Goal: Transaction & Acquisition: Purchase product/service

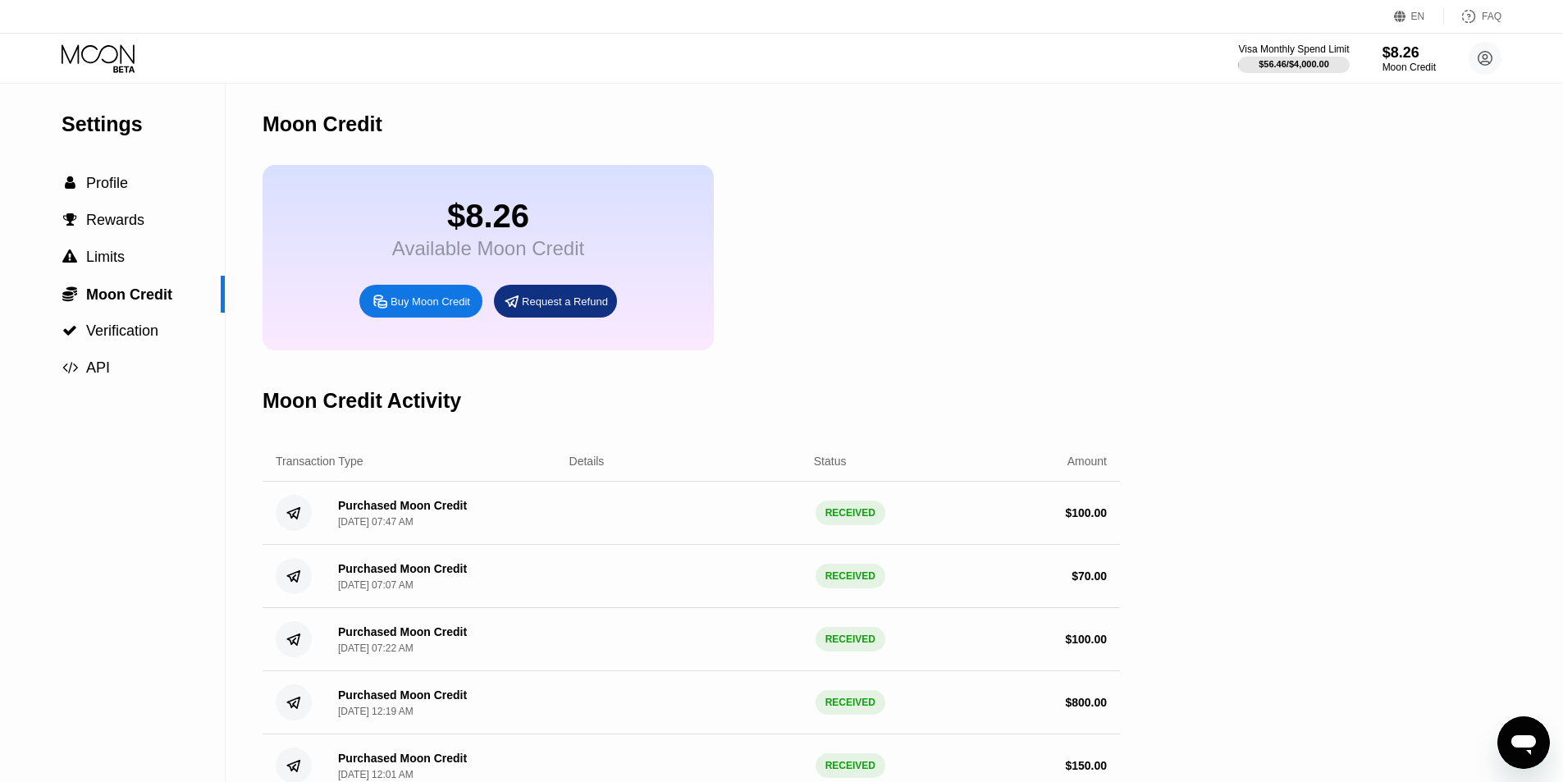
click at [79, 526] on div "Settings  Profile  Rewards  Limits  Moon Credit  Verification  API" at bounding box center [113, 567] width 226 height 967
click at [111, 61] on icon at bounding box center [100, 58] width 76 height 29
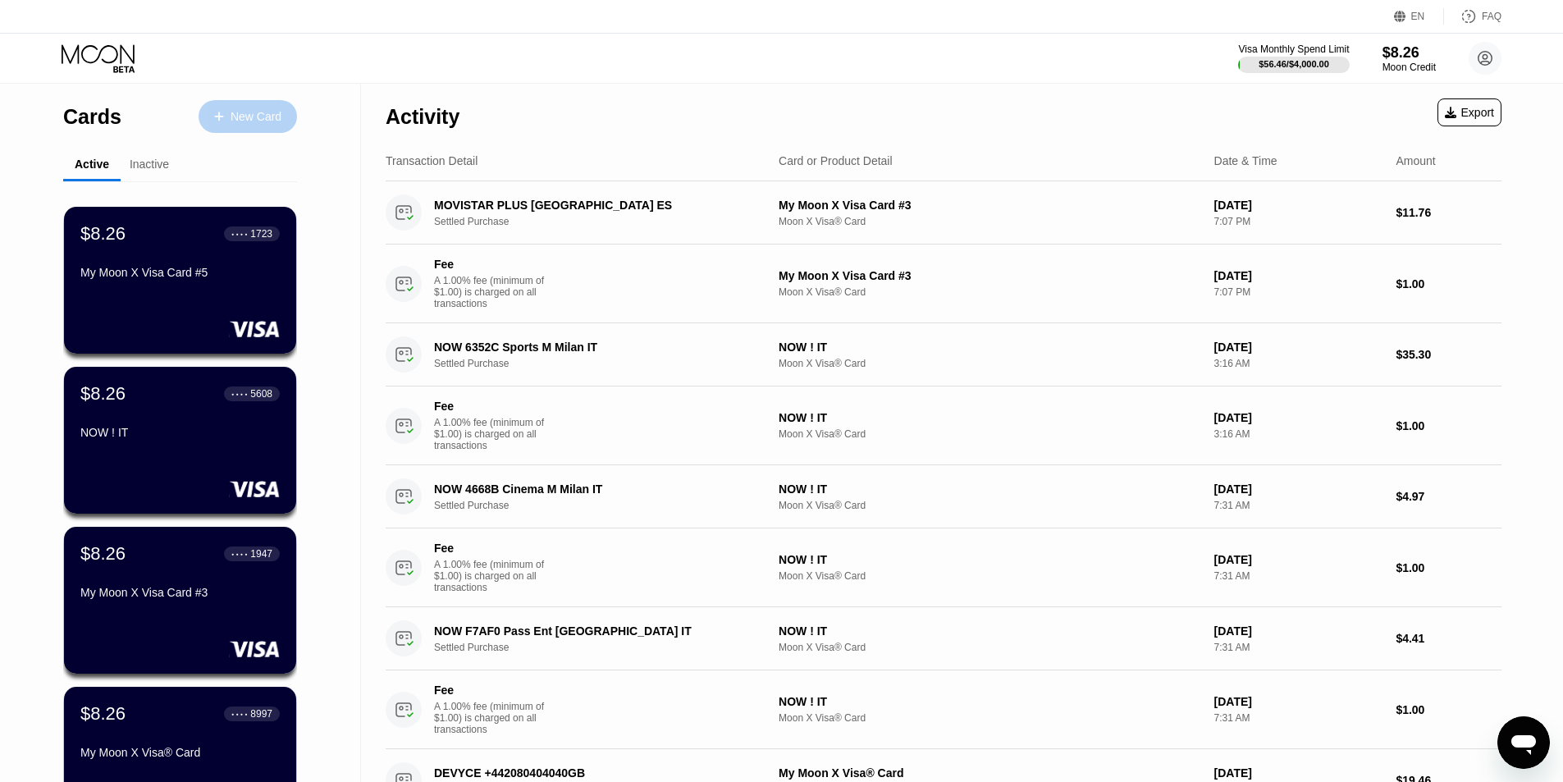
click at [255, 110] on div "New Card" at bounding box center [256, 117] width 51 height 14
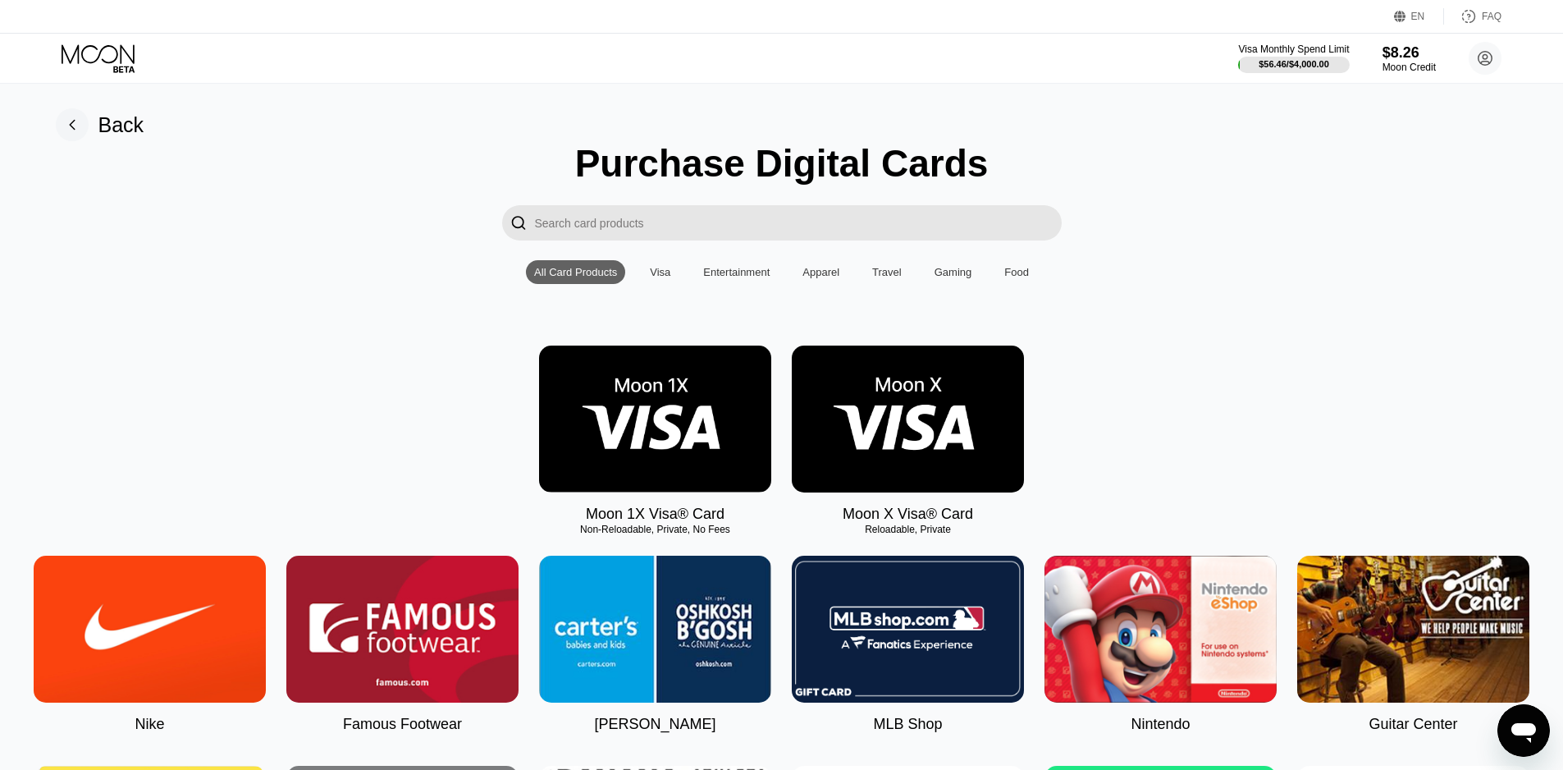
click at [931, 442] on img at bounding box center [908, 418] width 232 height 147
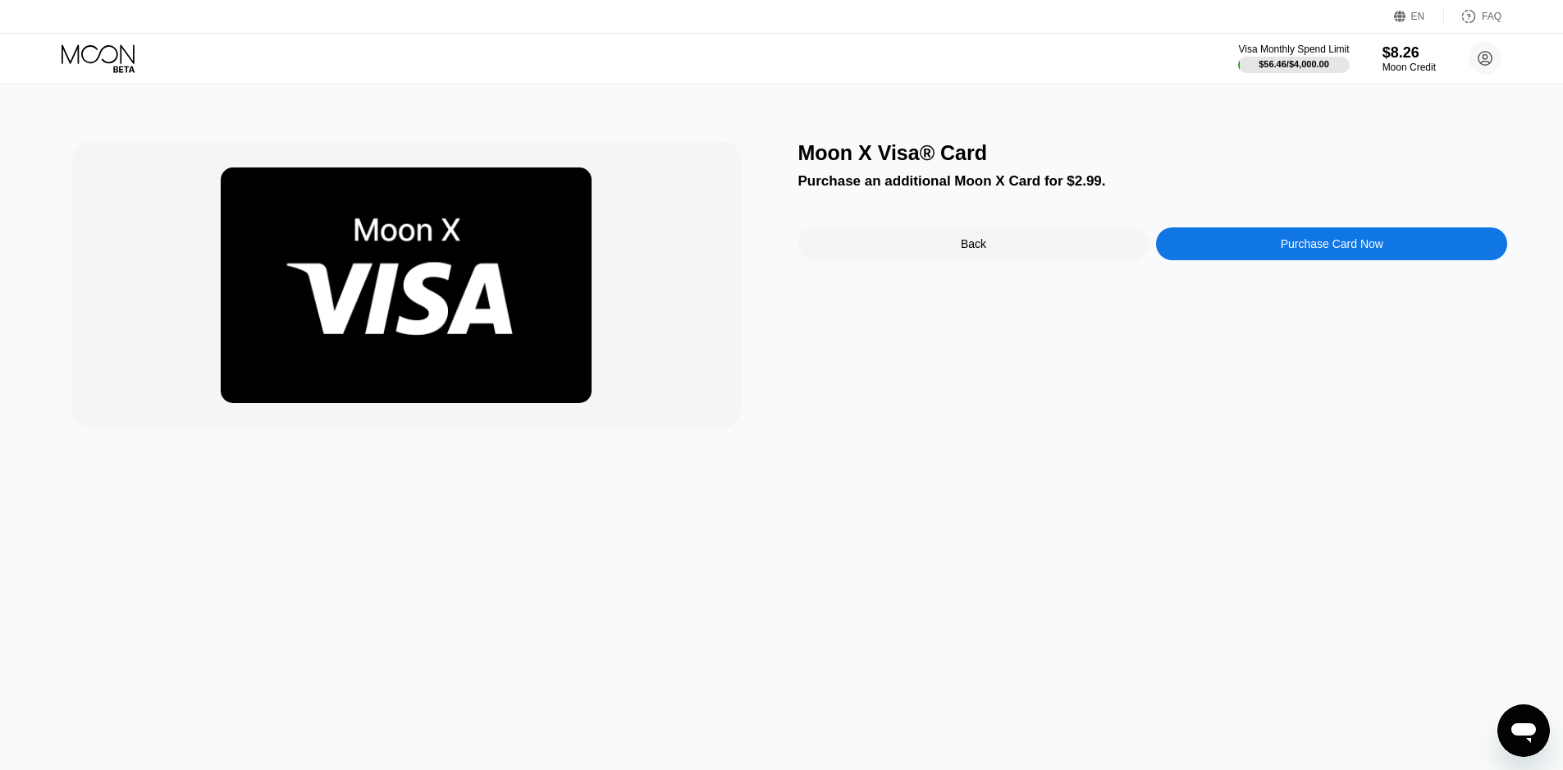
click at [1412, 249] on div "Purchase Card Now" at bounding box center [1331, 243] width 351 height 33
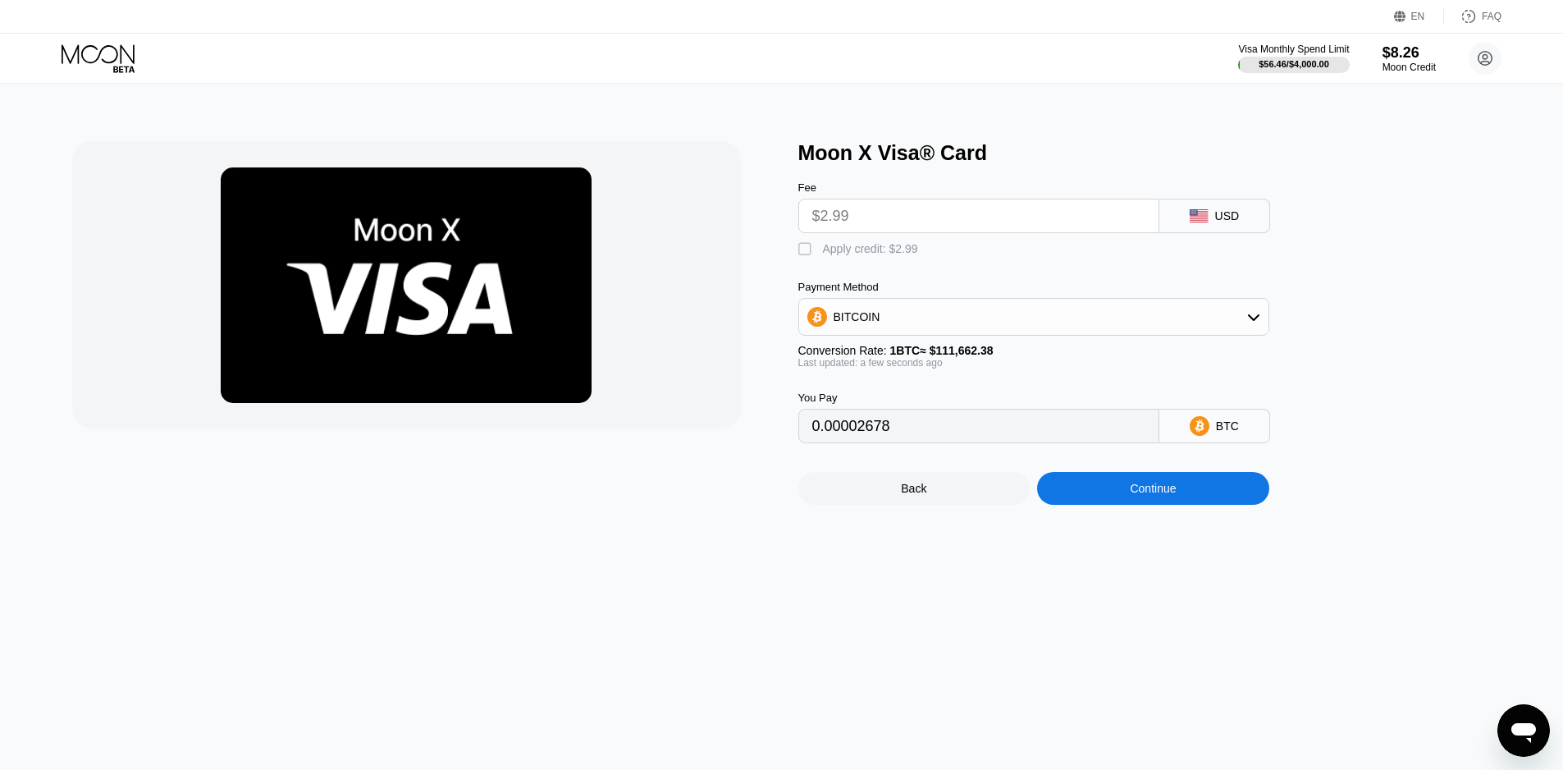
click at [871, 258] on div " Apply credit: $2.99" at bounding box center [862, 249] width 128 height 16
type input "0"
click at [1205, 505] on div "Continue" at bounding box center [1153, 488] width 232 height 33
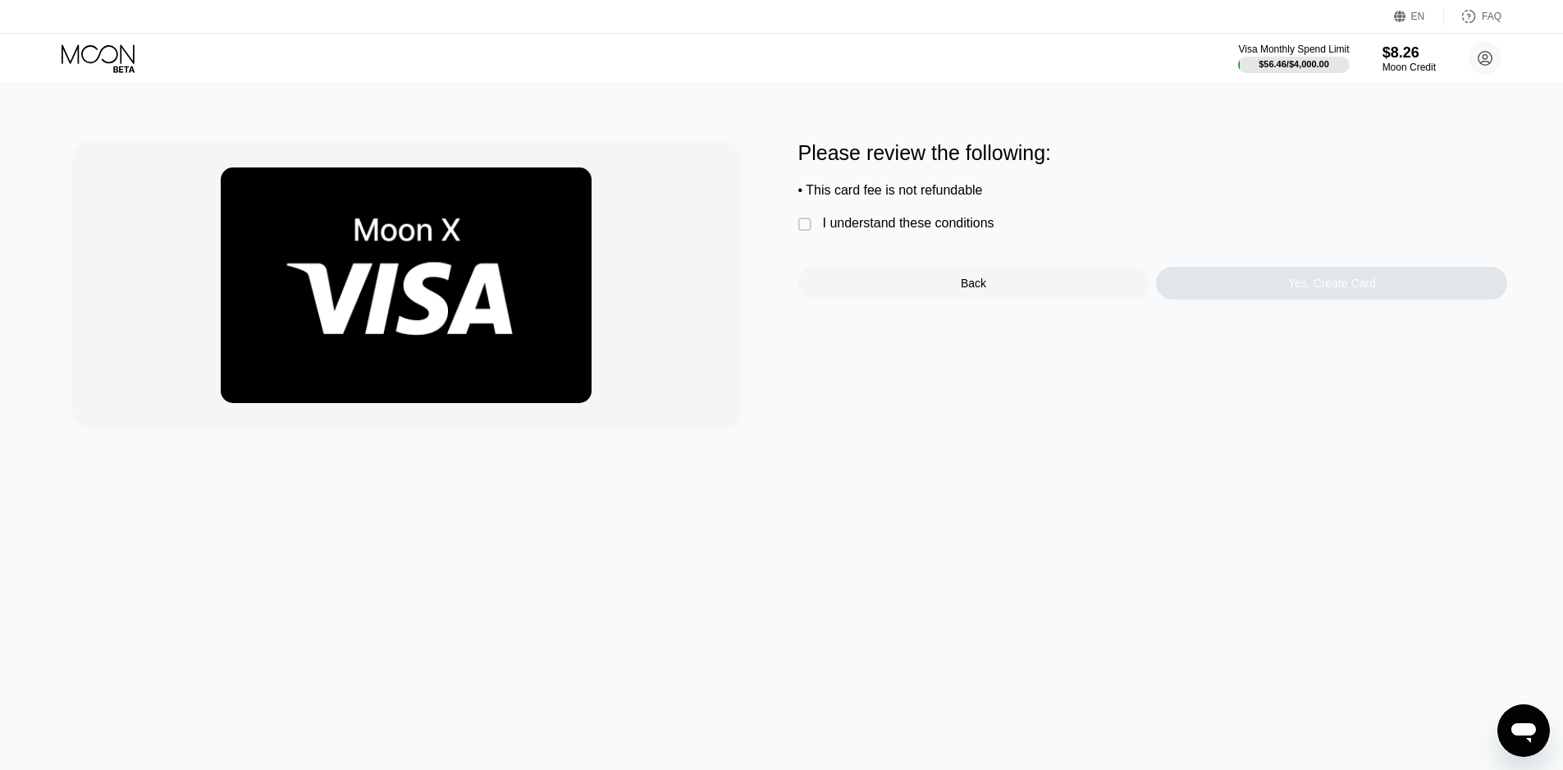
click at [907, 226] on div "I understand these conditions" at bounding box center [908, 223] width 171 height 15
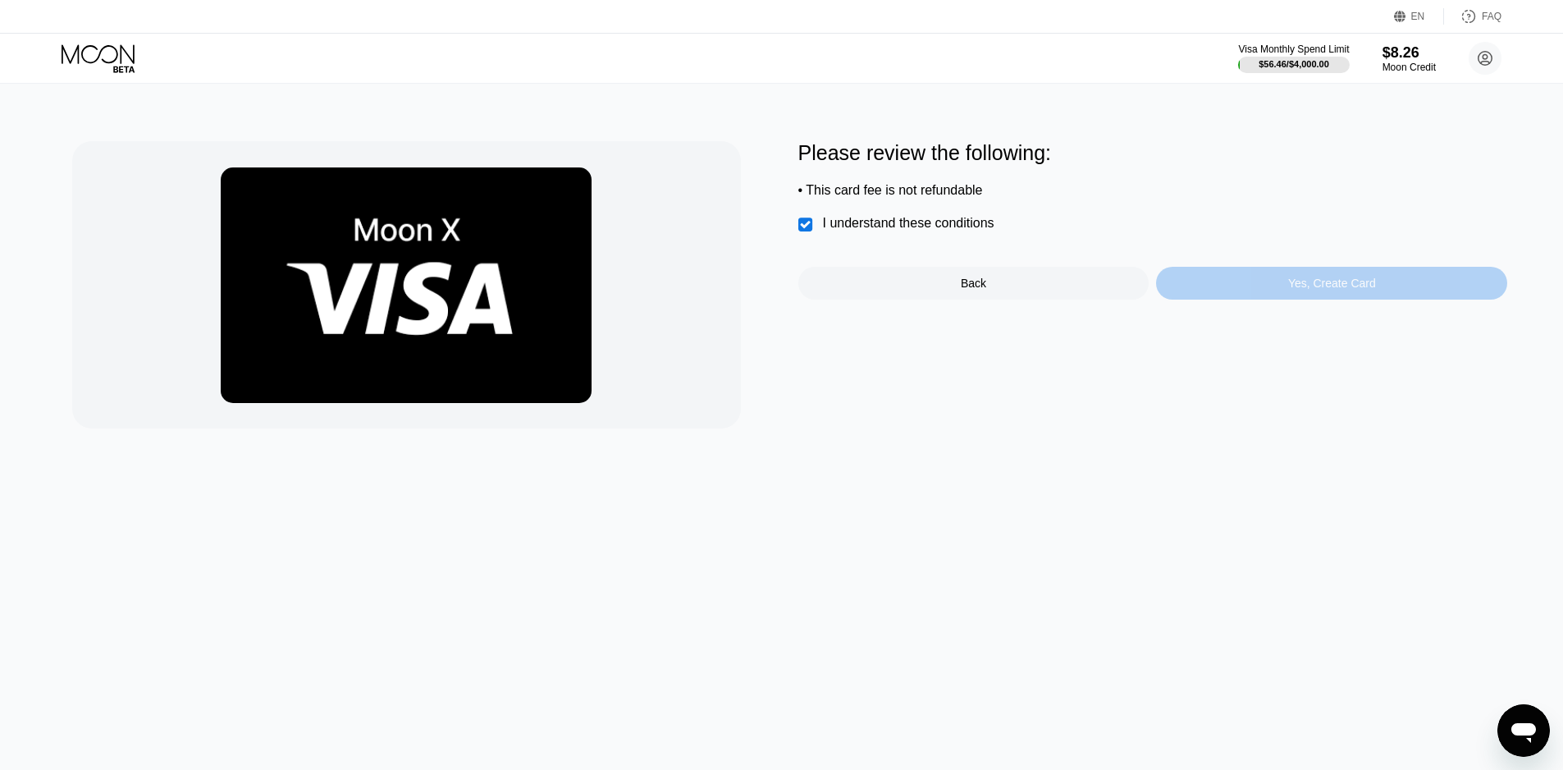
click at [1310, 279] on div "Yes, Create Card" at bounding box center [1331, 283] width 351 height 33
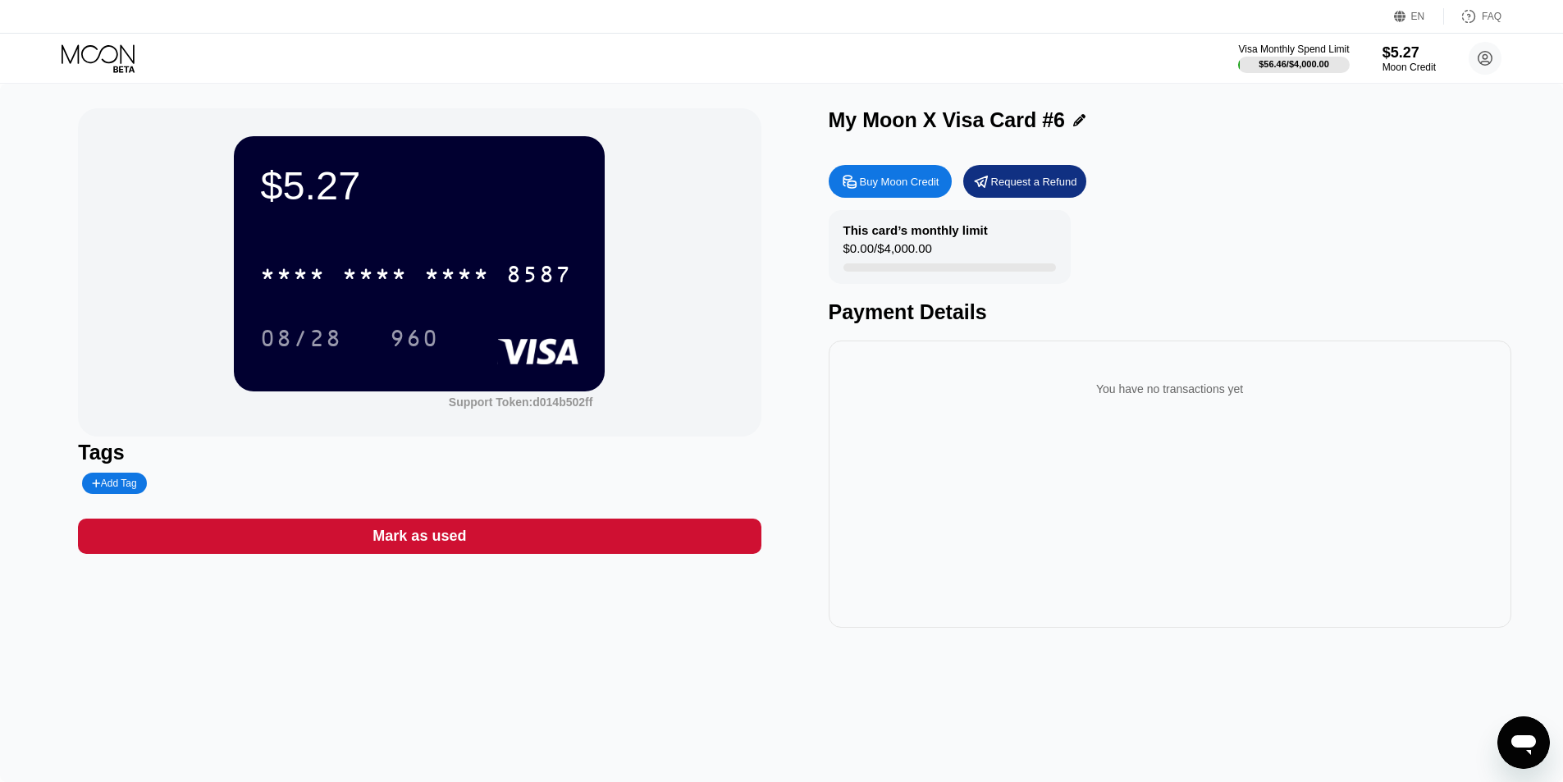
click at [1076, 120] on icon at bounding box center [1079, 120] width 12 height 12
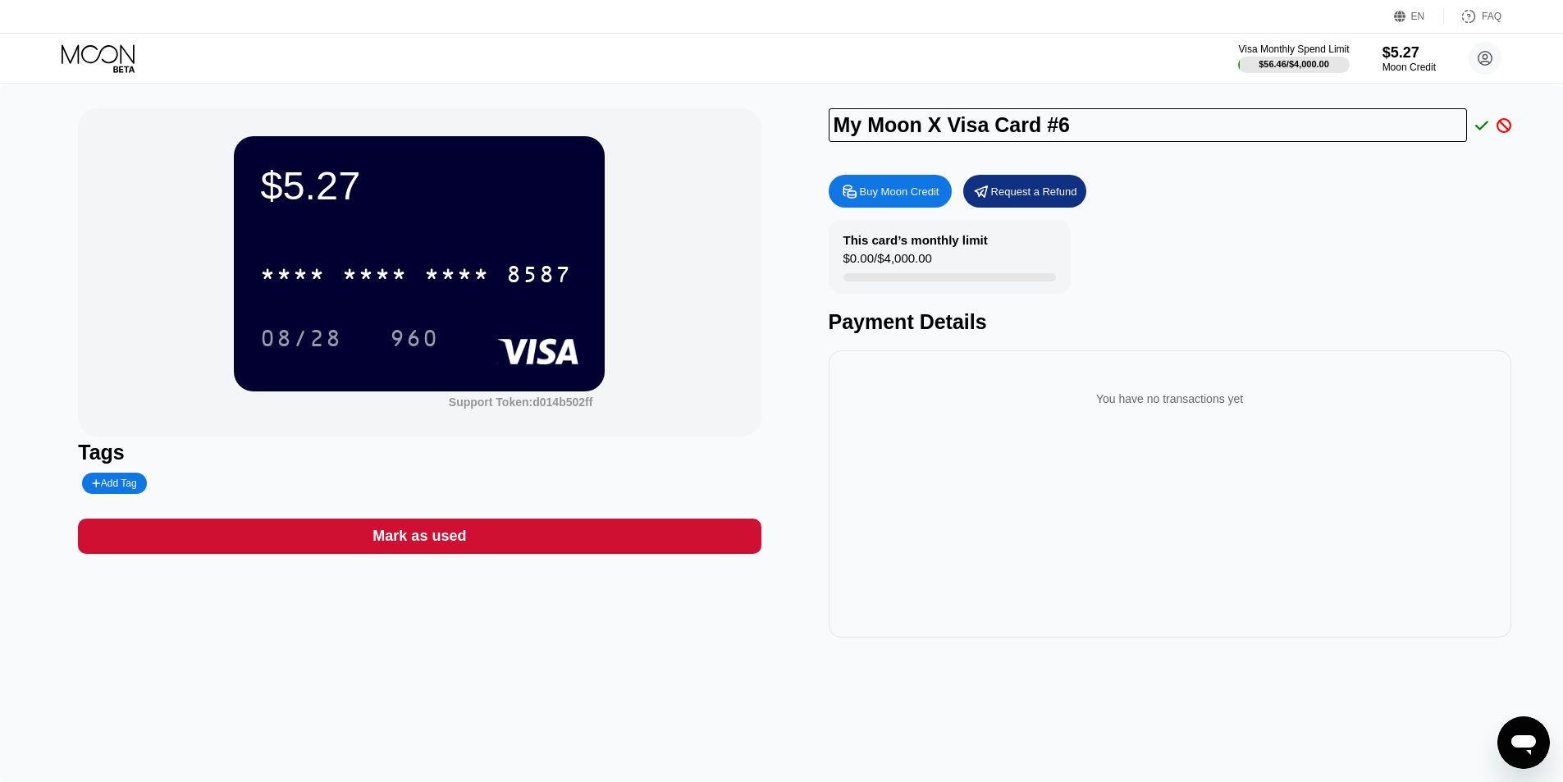
drag, startPoint x: 1158, startPoint y: 113, endPoint x: 720, endPoint y: 110, distance: 438.2
click at [727, 109] on div "$5.27 * * * * * * * * * * * * 8587 08/28 960 Support Token: d014b502ff Tags Add…" at bounding box center [781, 372] width 1407 height 529
type input "s"
type input "SLEEK"
click at [1482, 126] on icon at bounding box center [1481, 125] width 13 height 15
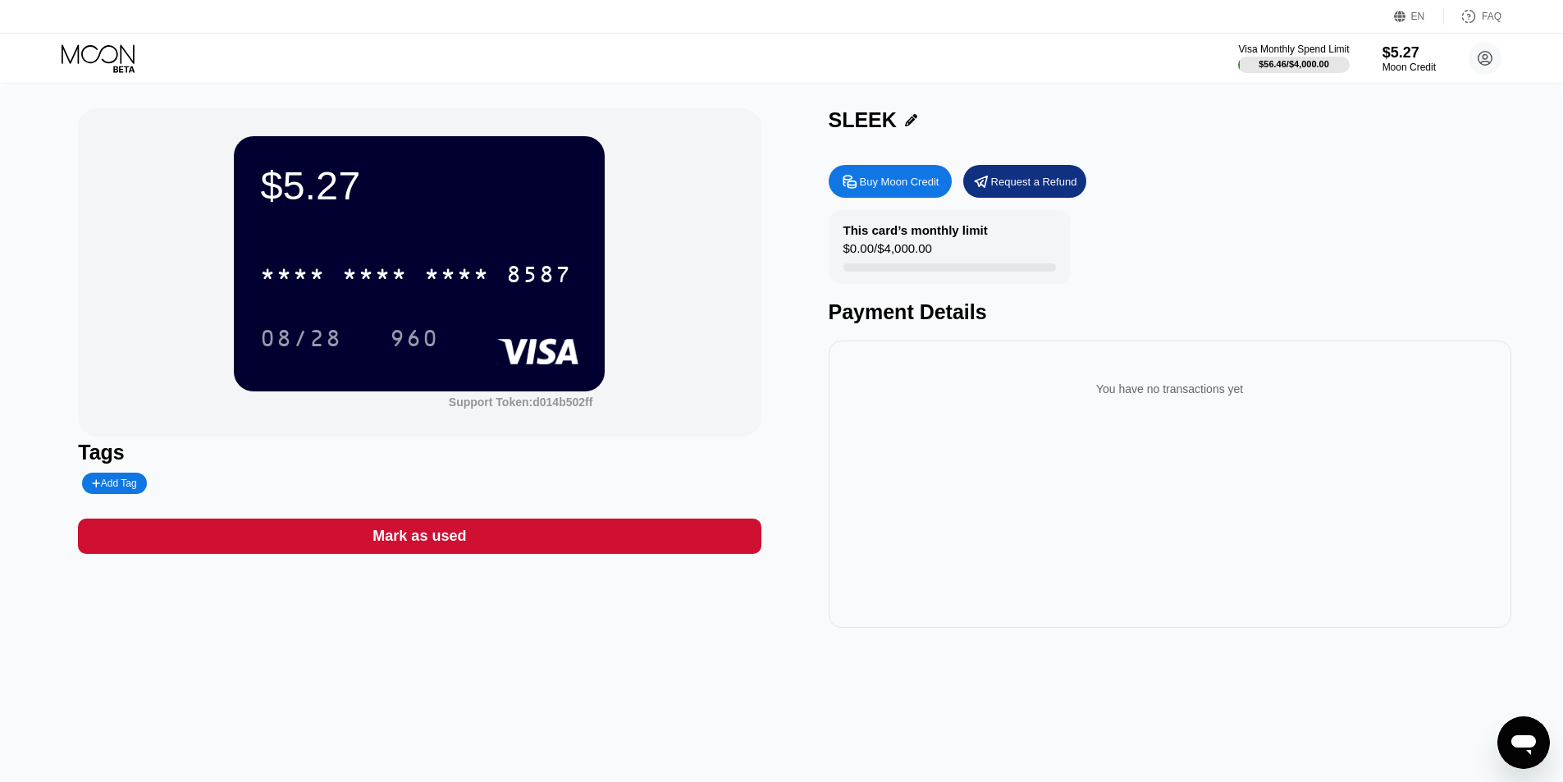
click at [905, 120] on icon at bounding box center [911, 120] width 12 height 12
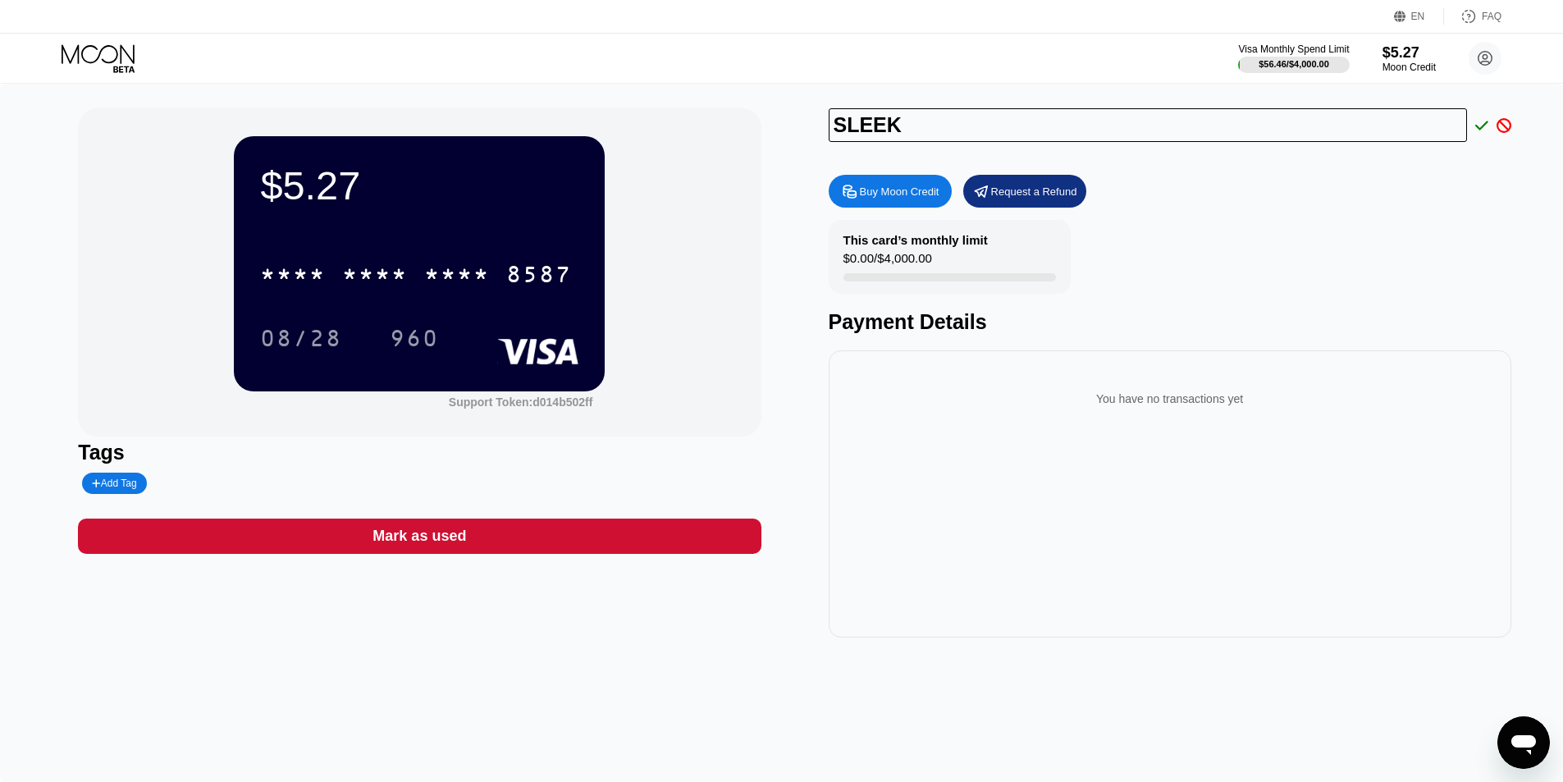
click at [941, 130] on input "SLEEK" at bounding box center [1148, 125] width 639 height 34
type input "SLEEK SG"
click at [1476, 127] on icon at bounding box center [1481, 125] width 13 height 9
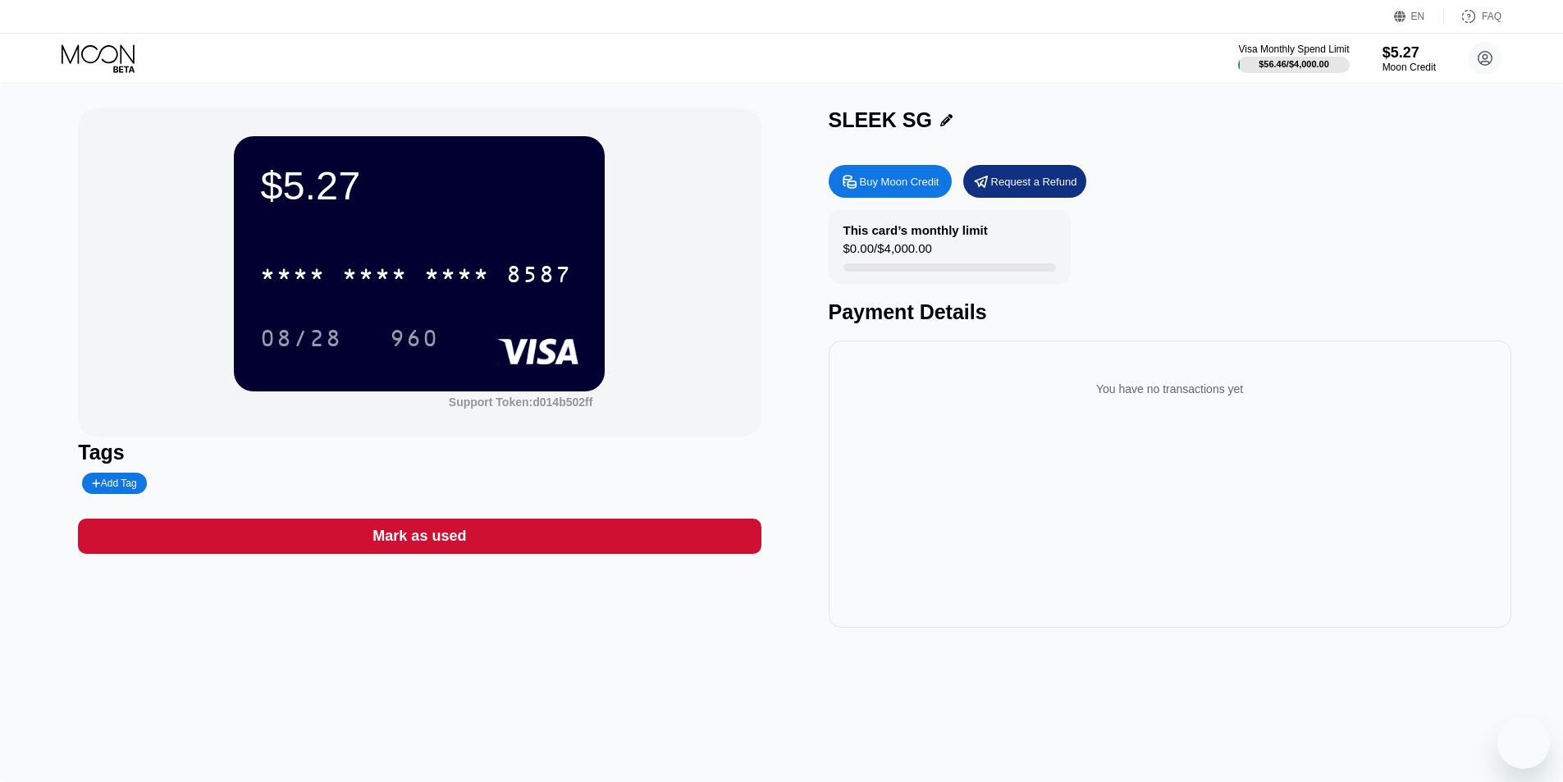
click at [921, 172] on div "Buy Moon Credit" at bounding box center [890, 181] width 123 height 33
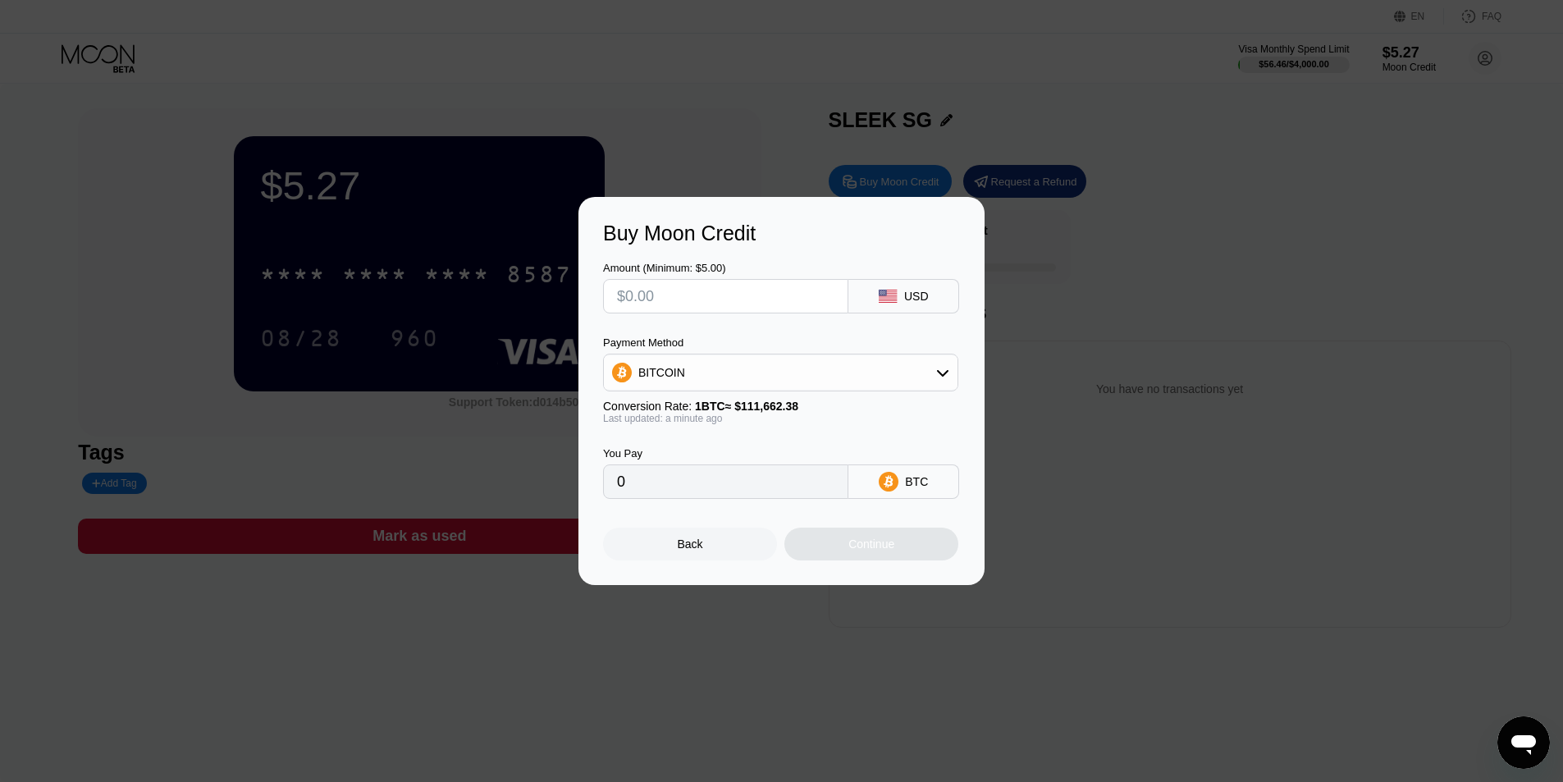
click at [721, 289] on input "text" at bounding box center [725, 296] width 217 height 33
click at [780, 377] on div "BITCOIN" at bounding box center [781, 372] width 354 height 33
click at [705, 486] on span "USDC on Polygon" at bounding box center [690, 489] width 94 height 13
click at [757, 368] on div "USDC on Polygon" at bounding box center [781, 372] width 354 height 33
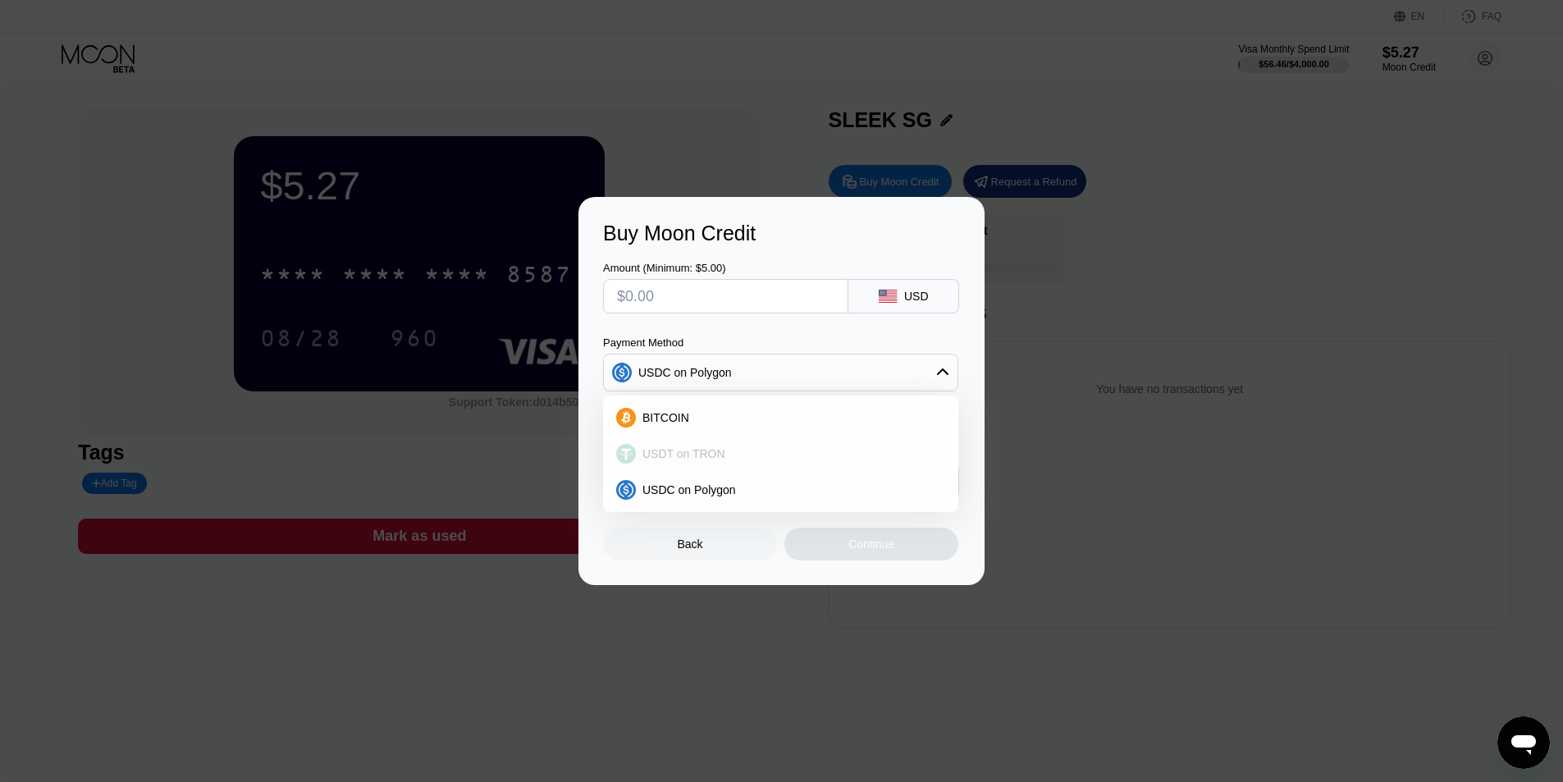
click at [708, 455] on span "USDT on TRON" at bounding box center [684, 453] width 83 height 13
type input "0.00"
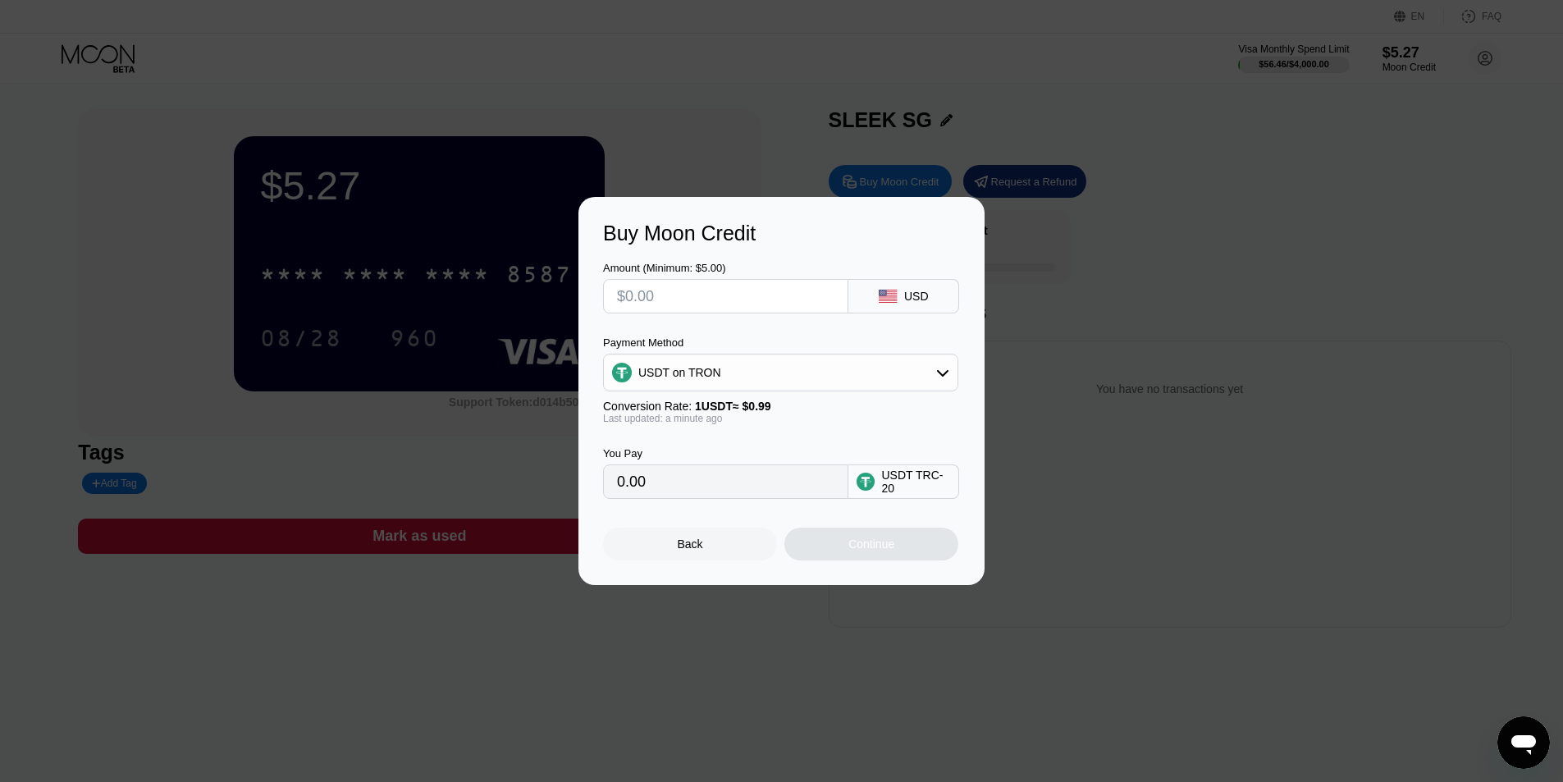
click at [724, 293] on input "text" at bounding box center [725, 296] width 217 height 33
type input "$2900"
type input "2929.29"
click at [772, 245] on div "Amount (Minimum: $5.00) $2900 USD" at bounding box center [781, 279] width 357 height 68
type input "$1999.99"
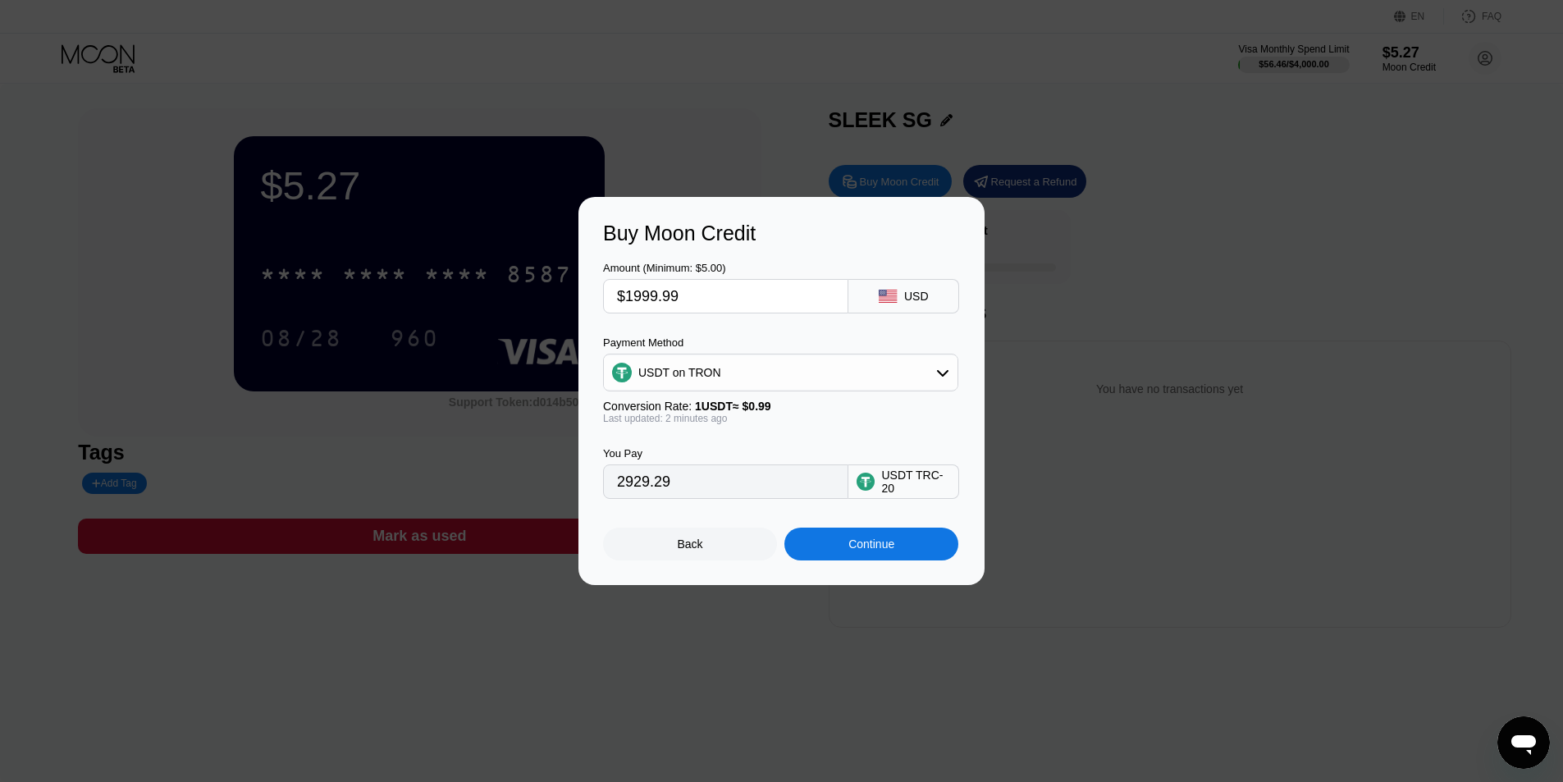
type input "2020.19"
click at [669, 292] on input "$1999.99" at bounding box center [725, 296] width 217 height 33
type input "$3000"
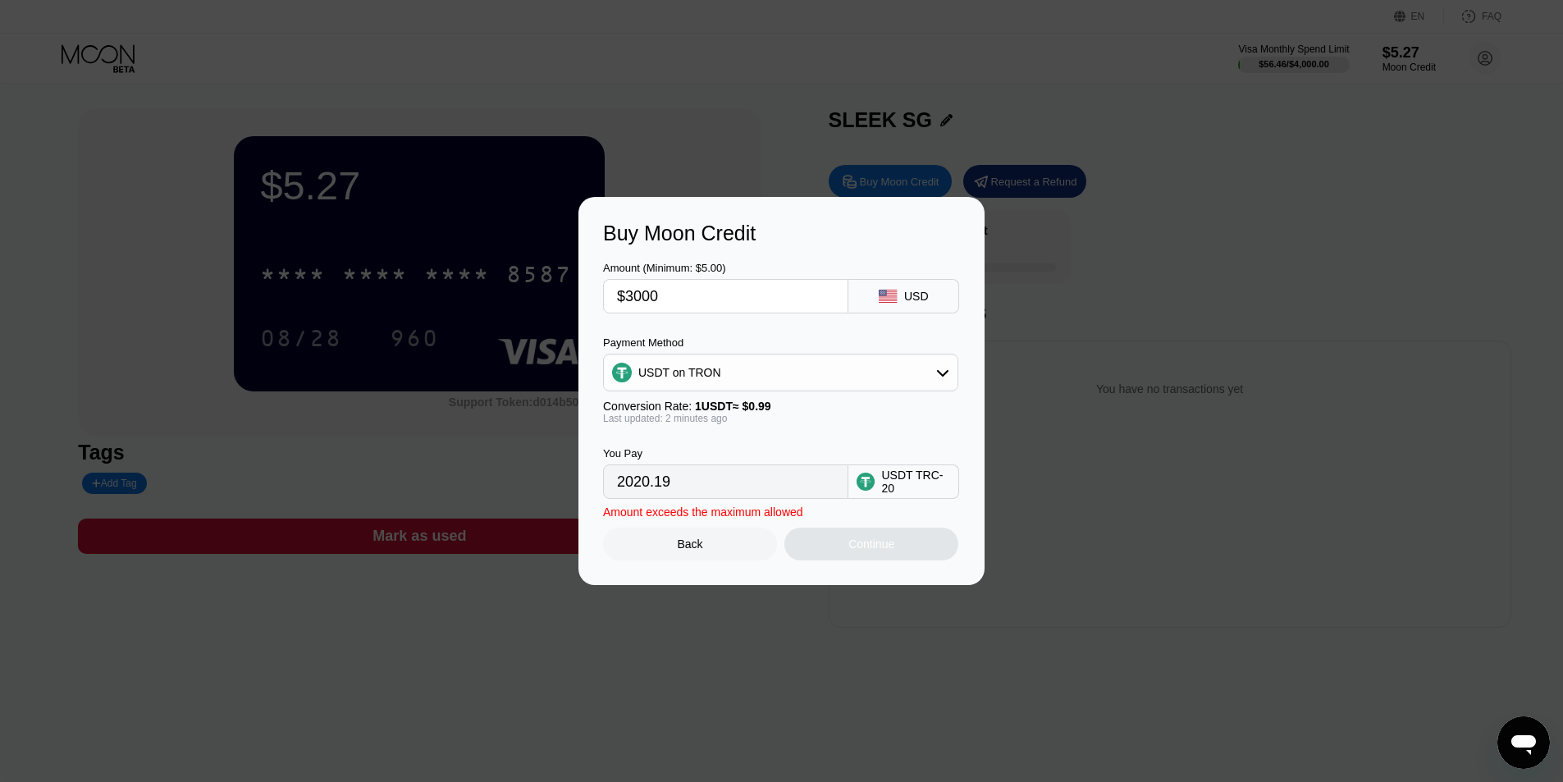
type input "3030.30"
click at [730, 262] on div "Amount (Minimum: $5.00)" at bounding box center [725, 268] width 245 height 12
type input "$1999.99"
type input "2020.19"
click at [783, 246] on div "Amount (Minimum: $5.00) $1999.99 USD" at bounding box center [781, 279] width 357 height 68
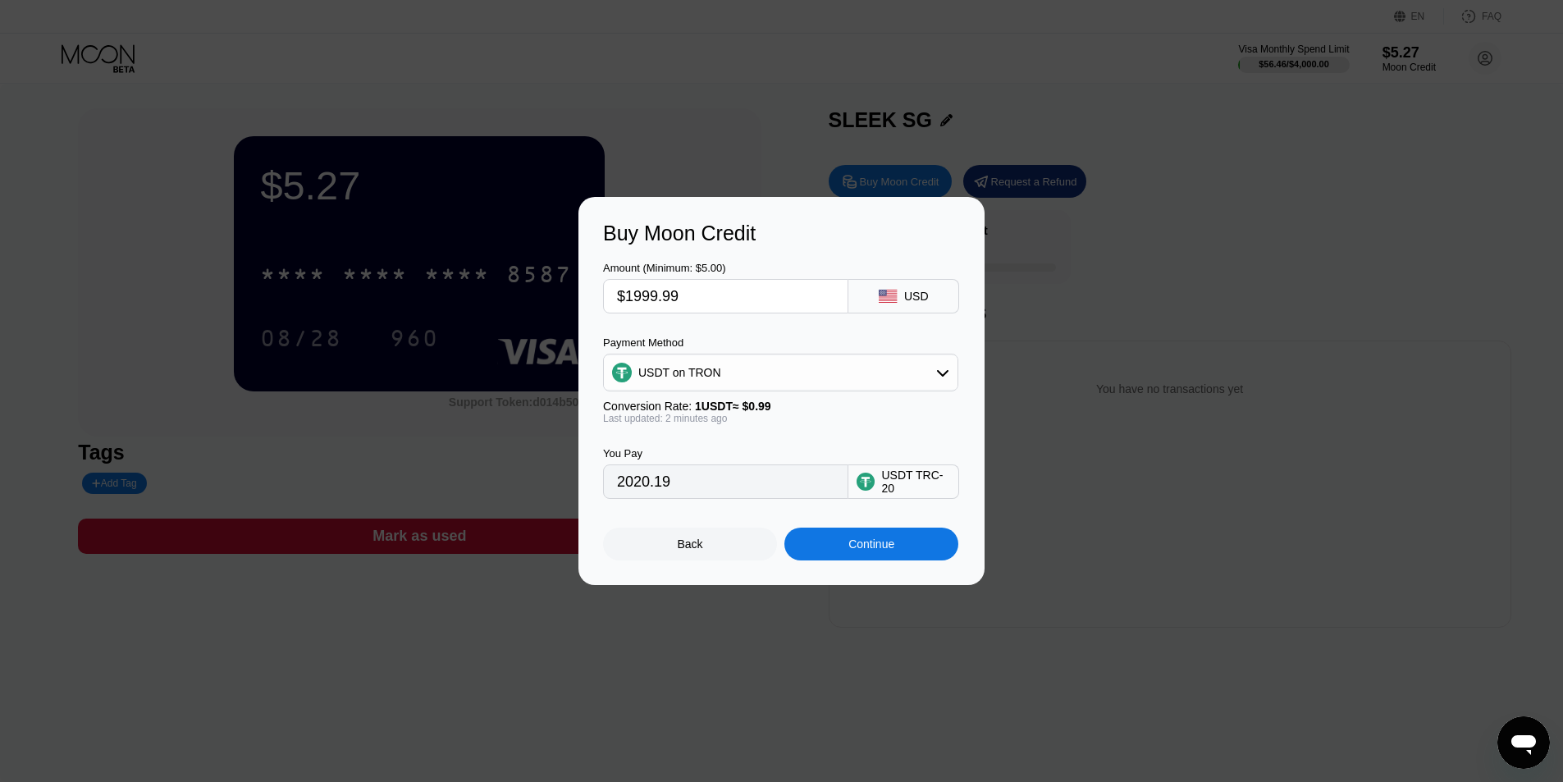
click at [713, 543] on div "Back" at bounding box center [690, 544] width 174 height 33
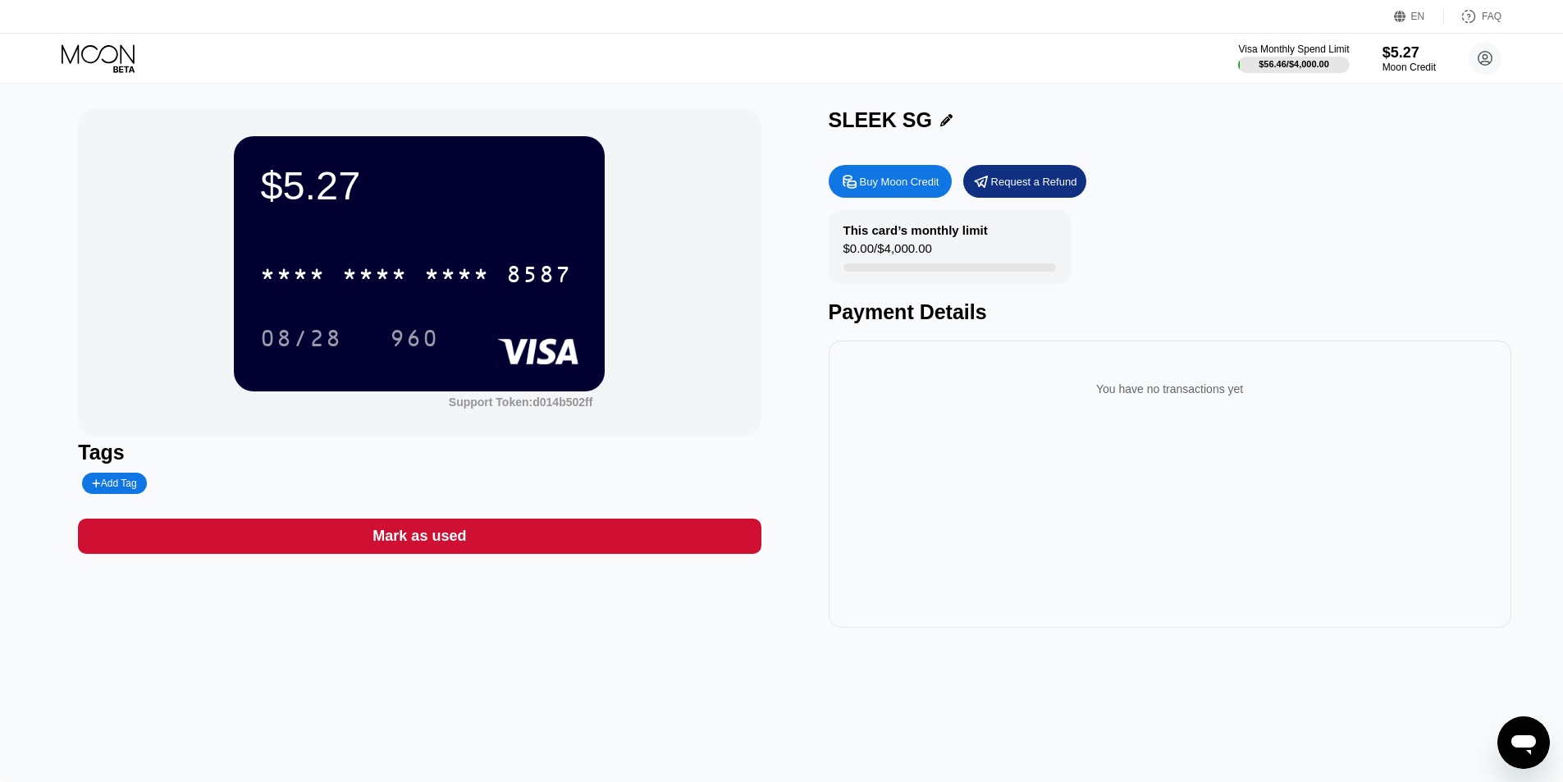
click at [107, 55] on icon at bounding box center [100, 58] width 76 height 29
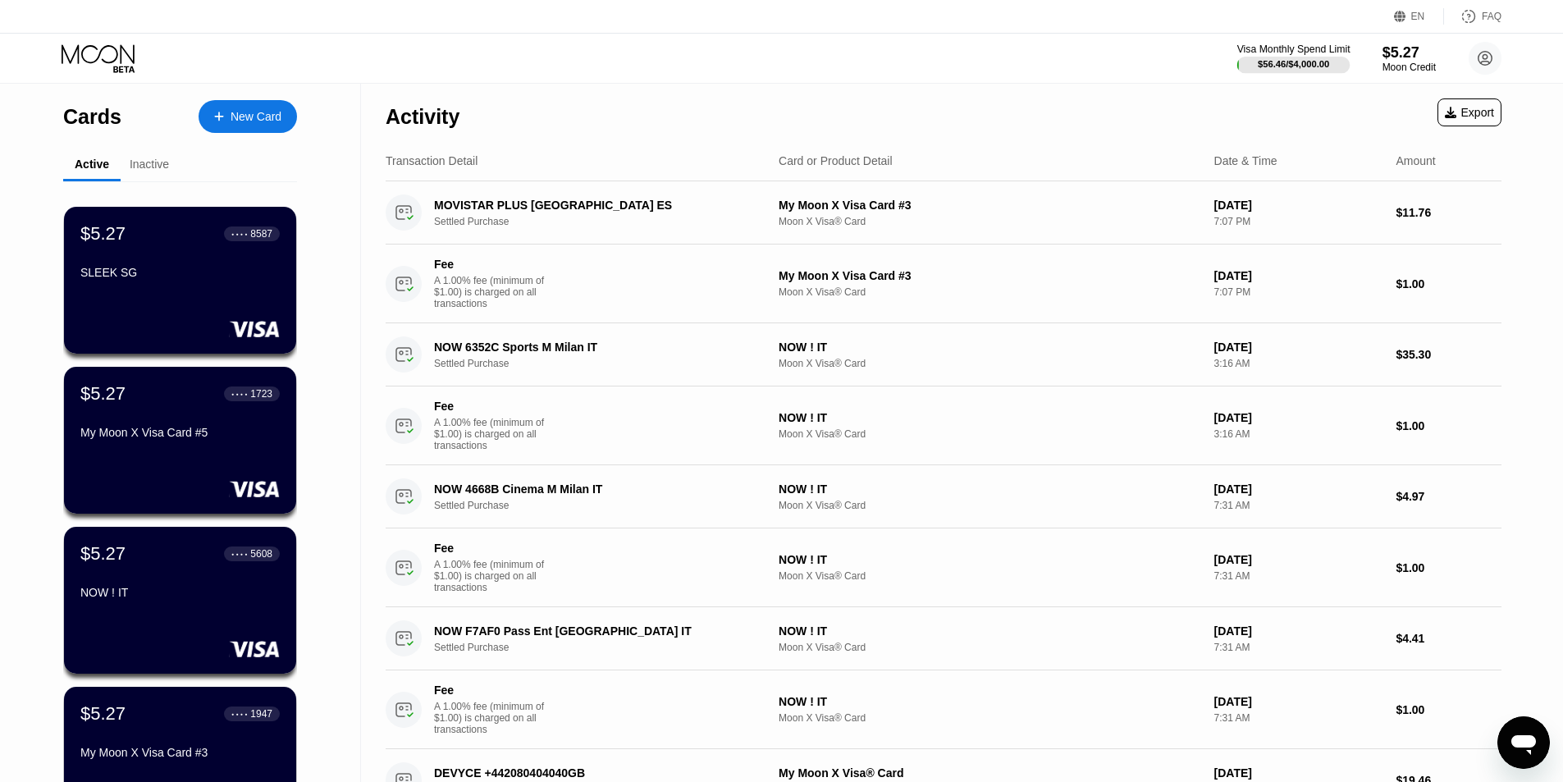
click at [1283, 54] on div "Visa Monthly Spend Limit" at bounding box center [1293, 48] width 113 height 11
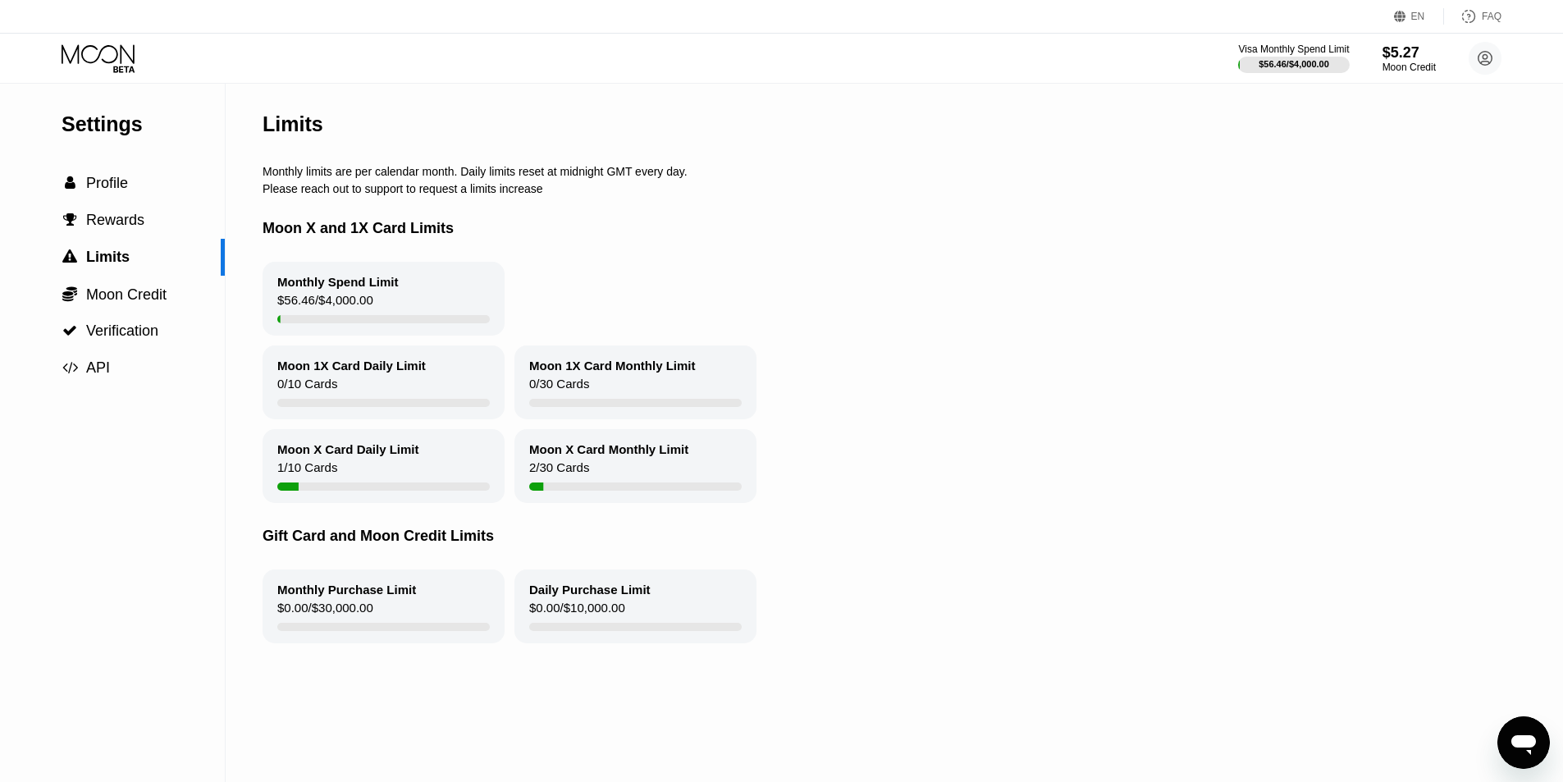
click at [633, 597] on div "Daily Purchase Limit" at bounding box center [589, 590] width 121 height 14
click at [495, 165] on div "Limits" at bounding box center [888, 124] width 1251 height 81
click at [590, 373] on div "Moon 1X Card Monthly Limit" at bounding box center [612, 366] width 167 height 14
click at [106, 52] on icon at bounding box center [100, 58] width 76 height 29
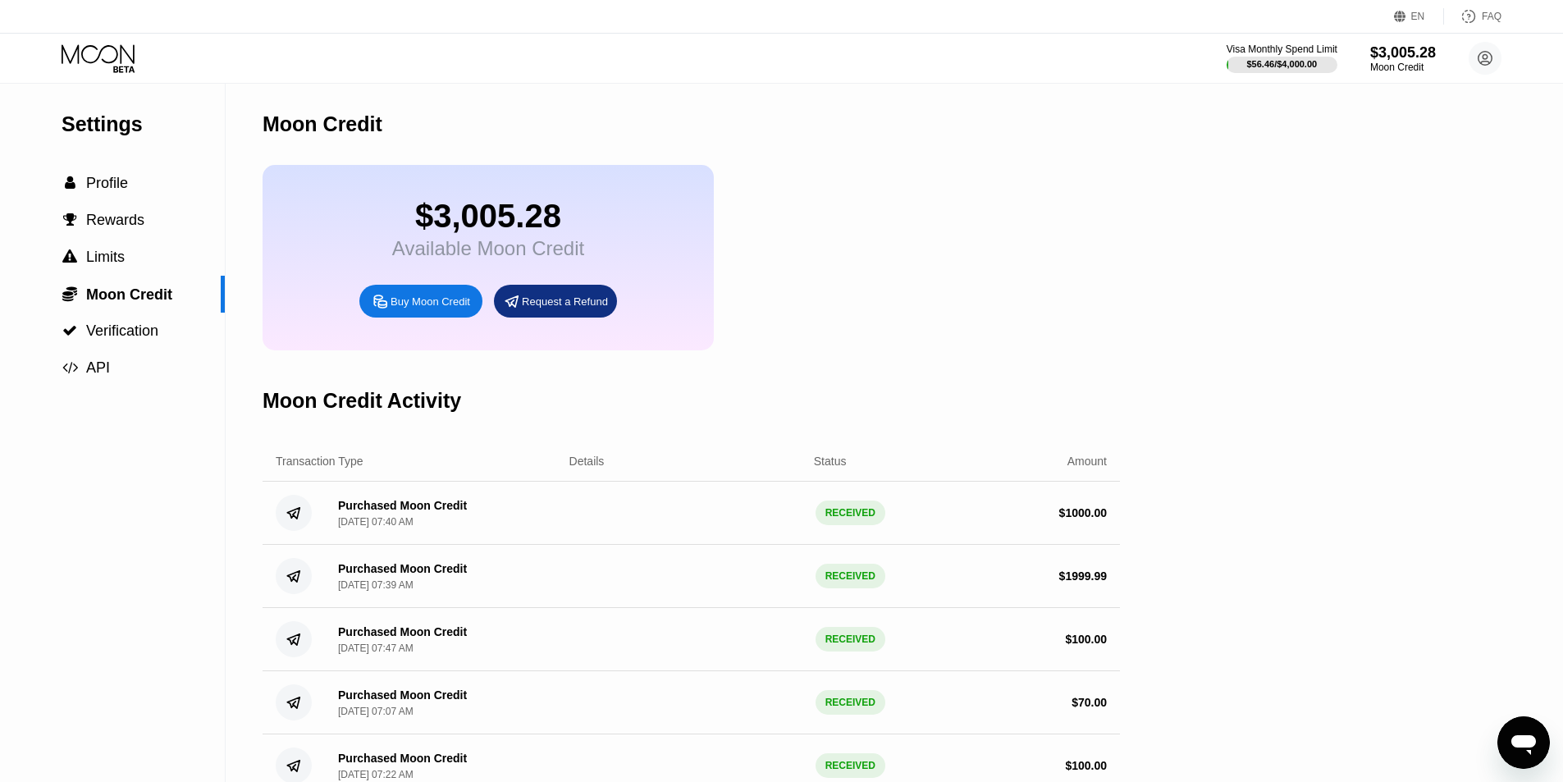
click at [124, 56] on icon at bounding box center [100, 58] width 76 height 29
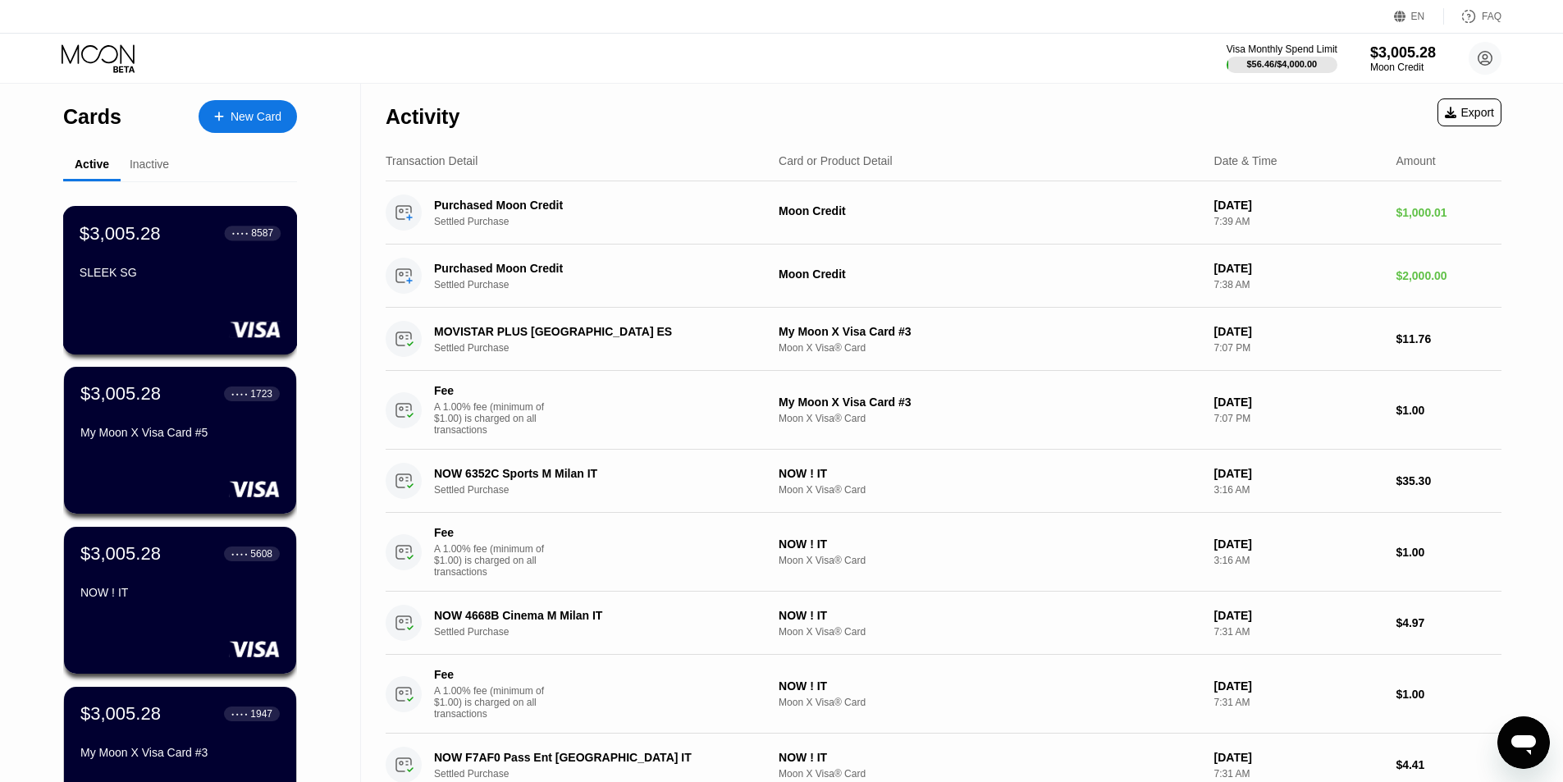
click at [173, 241] on div "$3,005.28 ● ● ● ● 8587" at bounding box center [180, 232] width 201 height 21
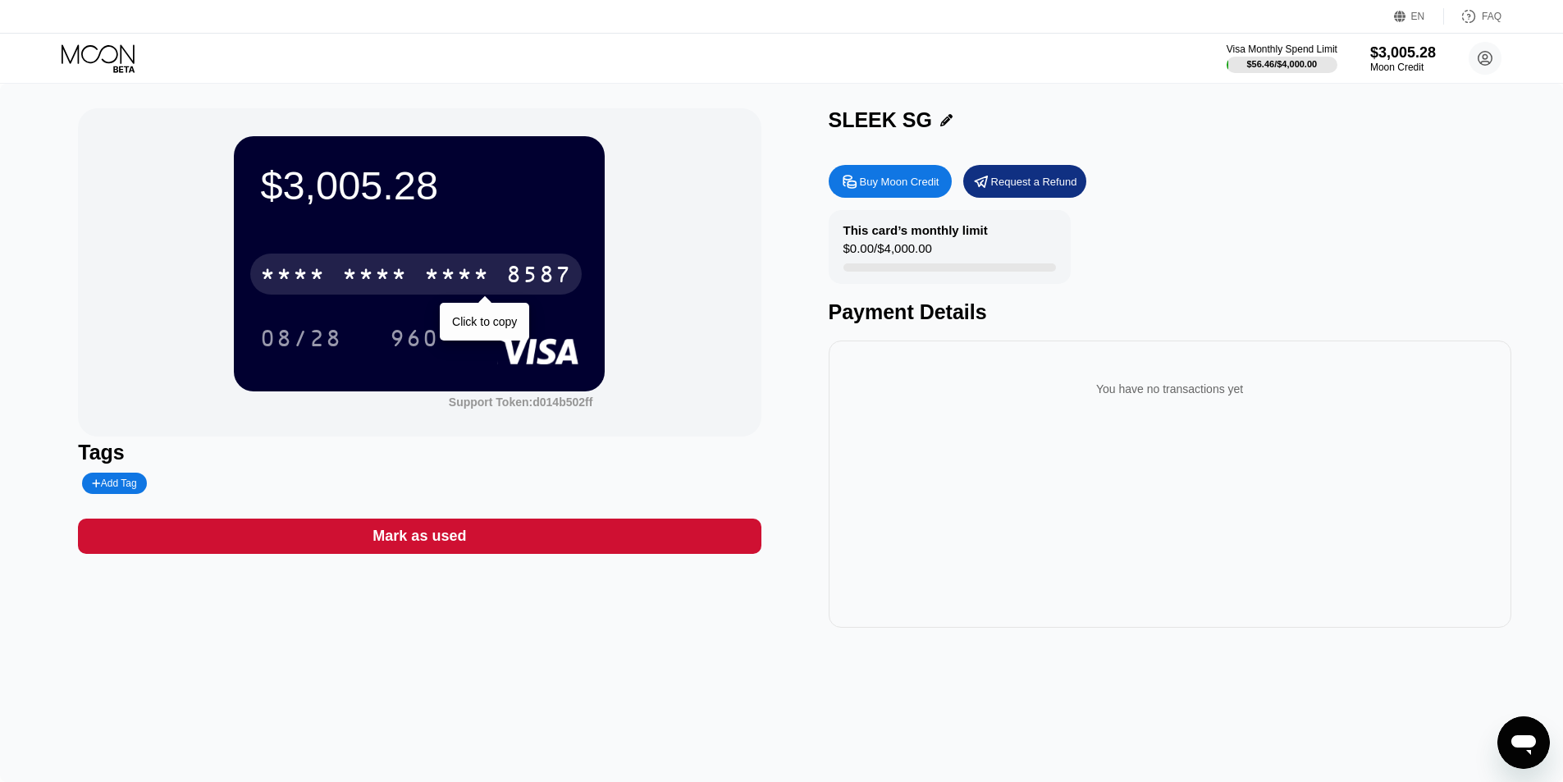
click at [441, 263] on div "* * * * * * * * * * * * 8587" at bounding box center [416, 274] width 332 height 41
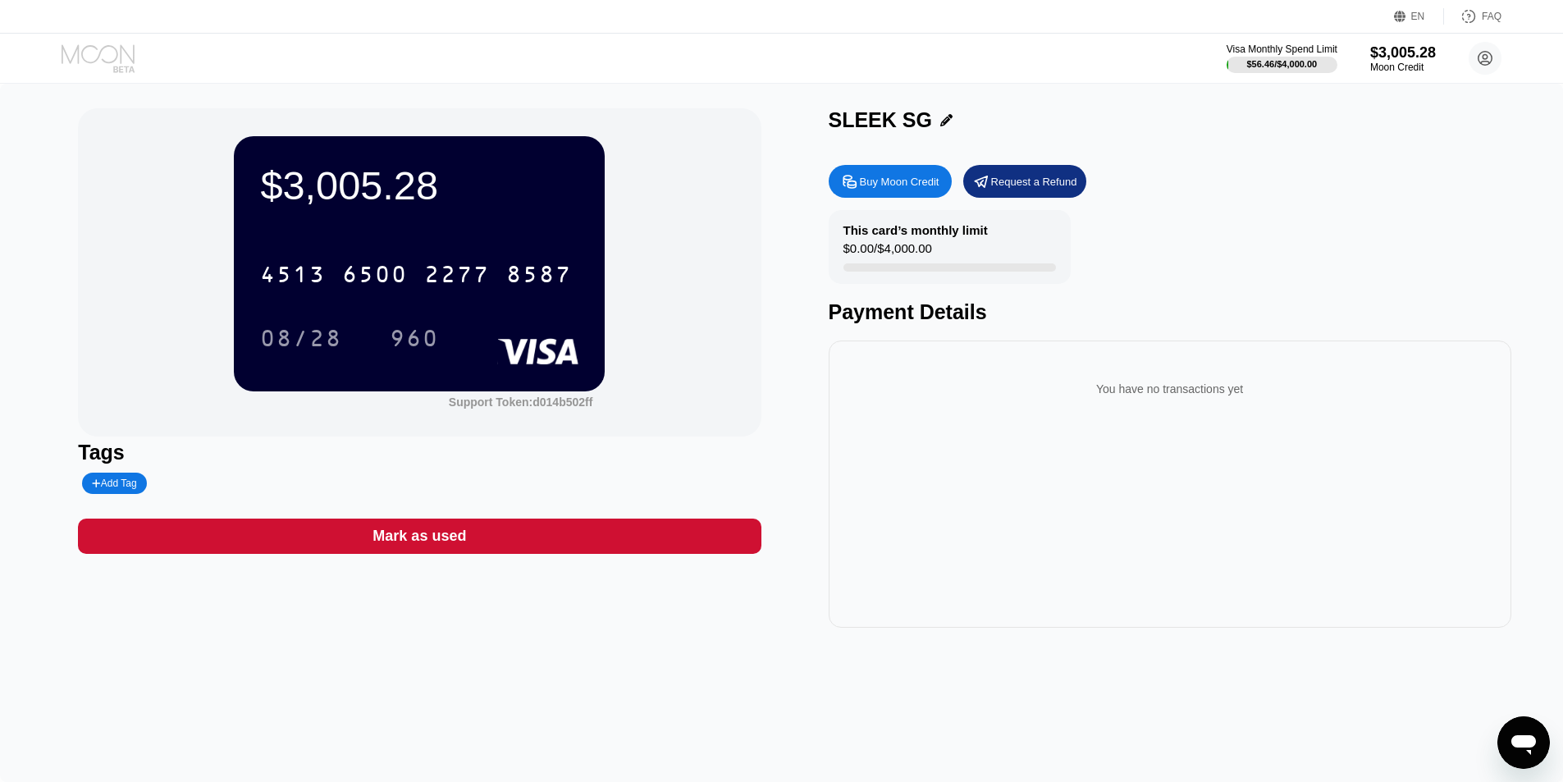
click at [127, 53] on icon at bounding box center [100, 58] width 76 height 29
